Goal: Task Accomplishment & Management: Manage account settings

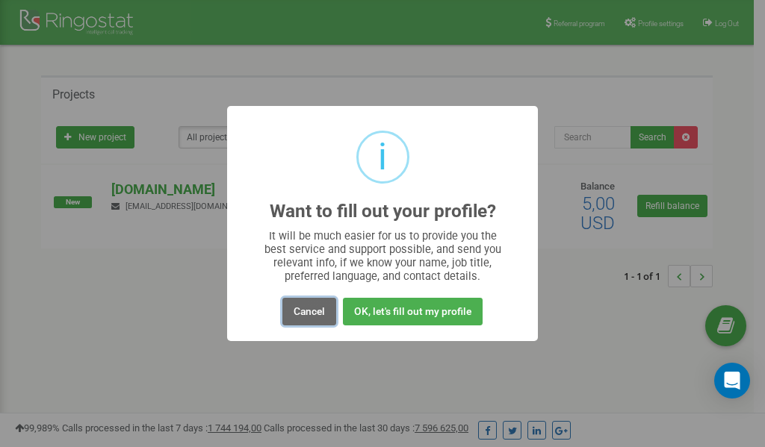
click at [305, 308] on button "Cancel" at bounding box center [309, 312] width 54 height 28
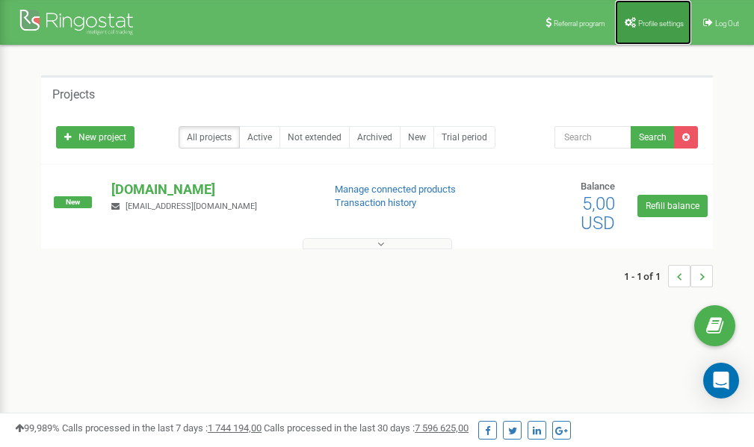
click at [644, 13] on link "Profile settings" at bounding box center [653, 22] width 76 height 45
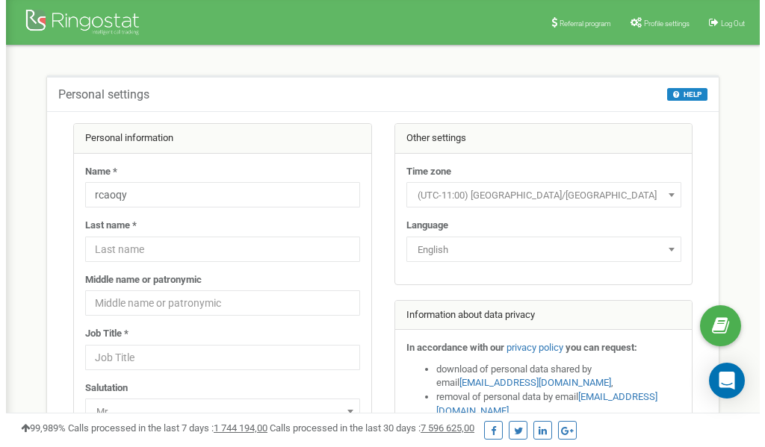
scroll to position [75, 0]
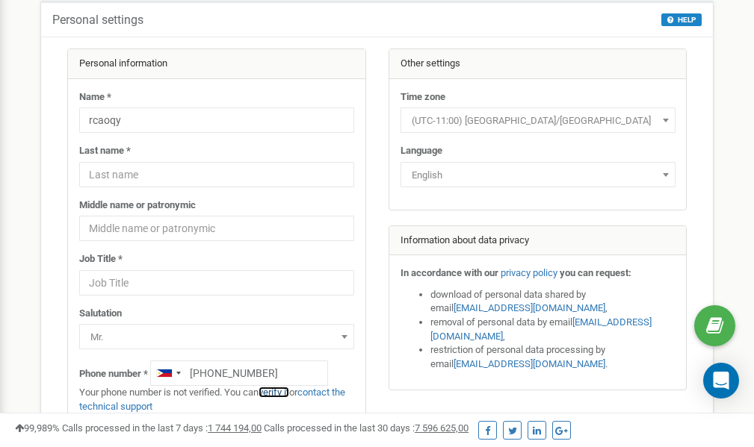
click at [280, 391] on link "verify it" at bounding box center [273, 392] width 31 height 11
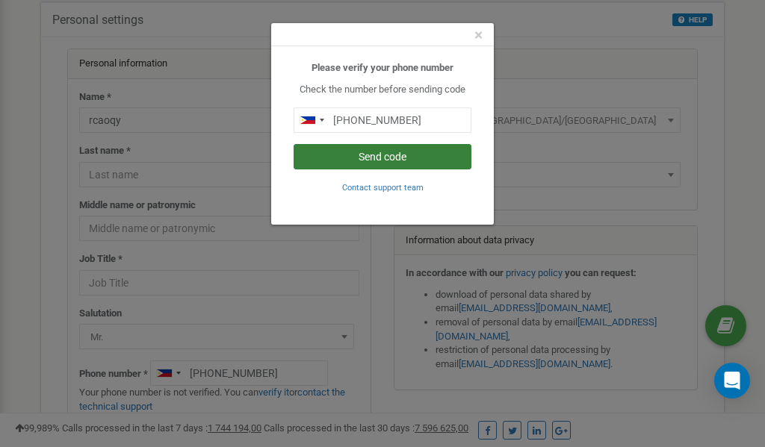
click at [379, 158] on button "Send code" at bounding box center [382, 156] width 178 height 25
